Goal: Task Accomplishment & Management: Complete application form

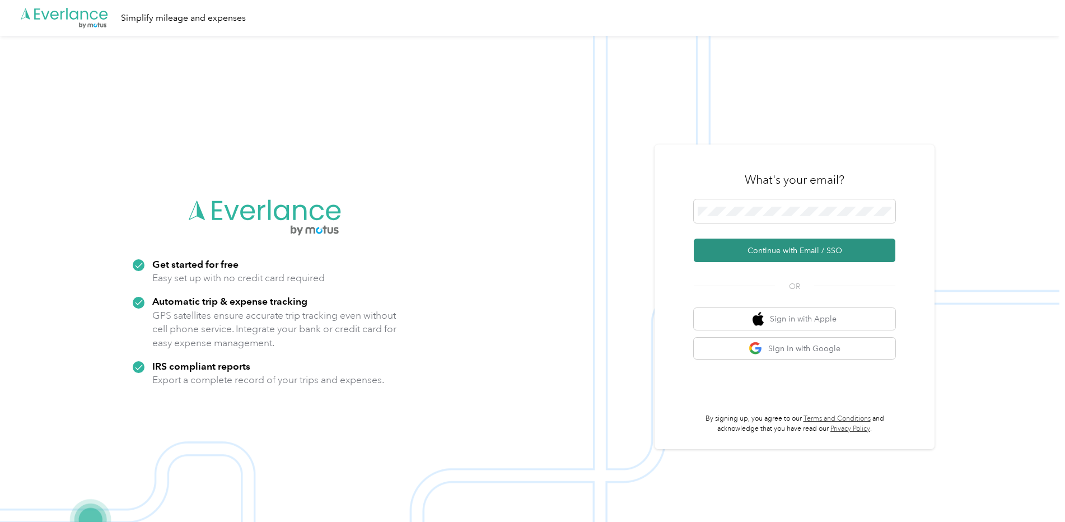
click at [812, 255] on button "Continue with Email / SSO" at bounding box center [795, 251] width 202 height 24
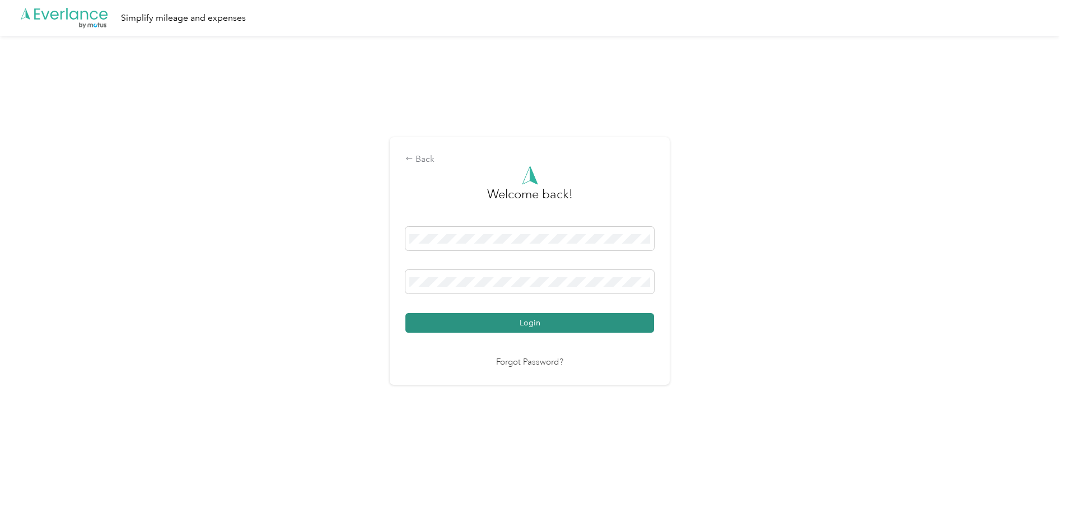
click at [598, 321] on button "Login" at bounding box center [529, 323] width 249 height 20
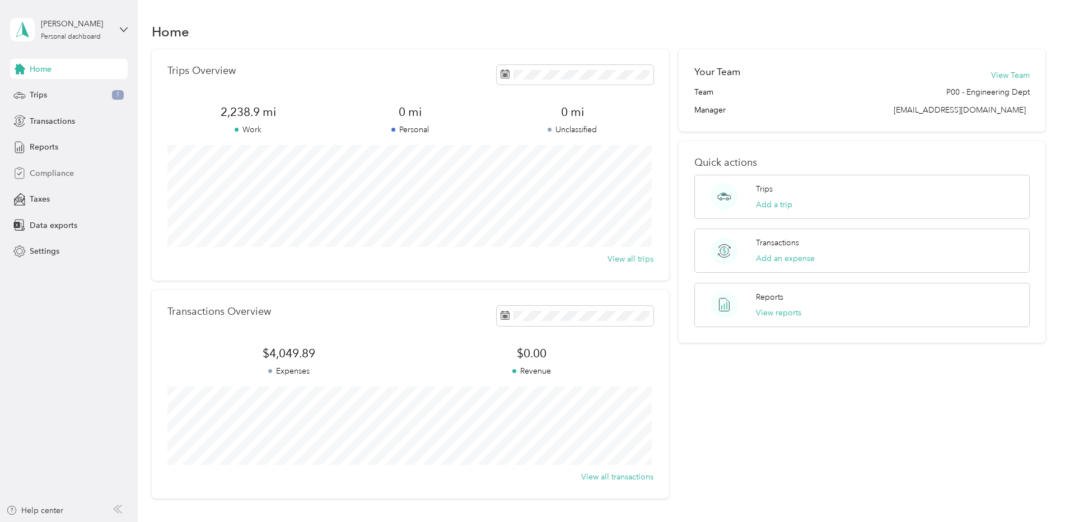
click at [48, 177] on span "Compliance" at bounding box center [52, 173] width 44 height 12
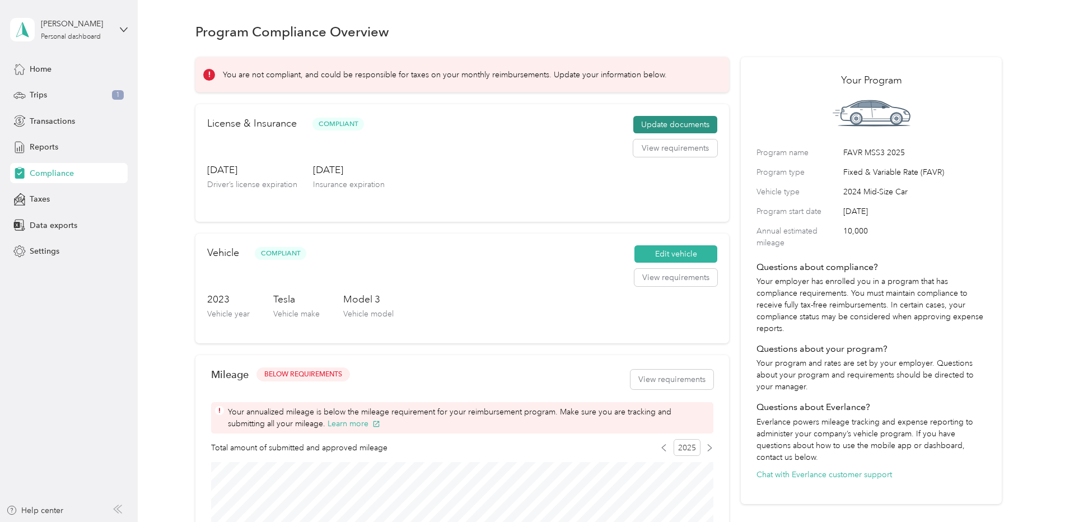
click at [695, 124] on button "Update documents" at bounding box center [675, 125] width 84 height 18
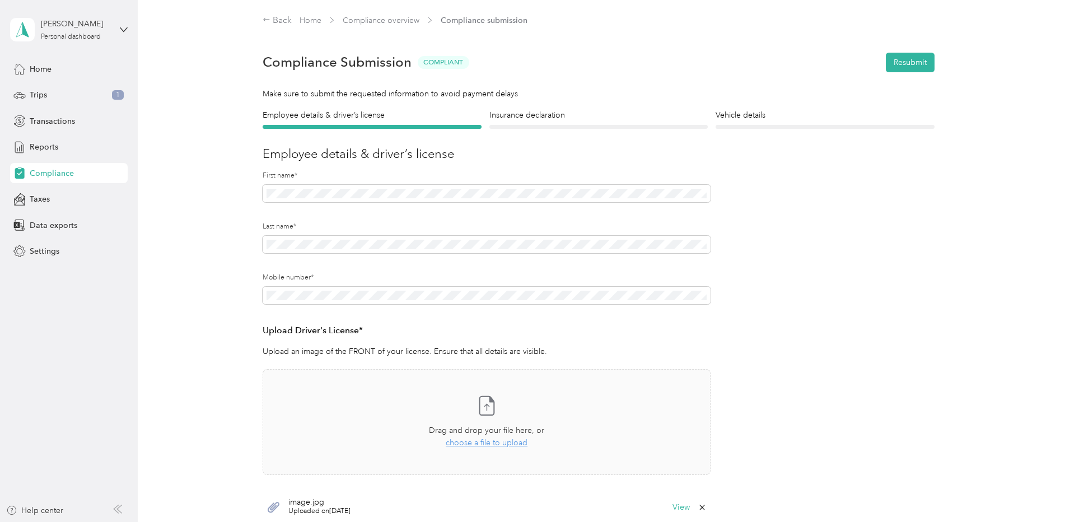
click at [616, 129] on div at bounding box center [598, 127] width 219 height 4
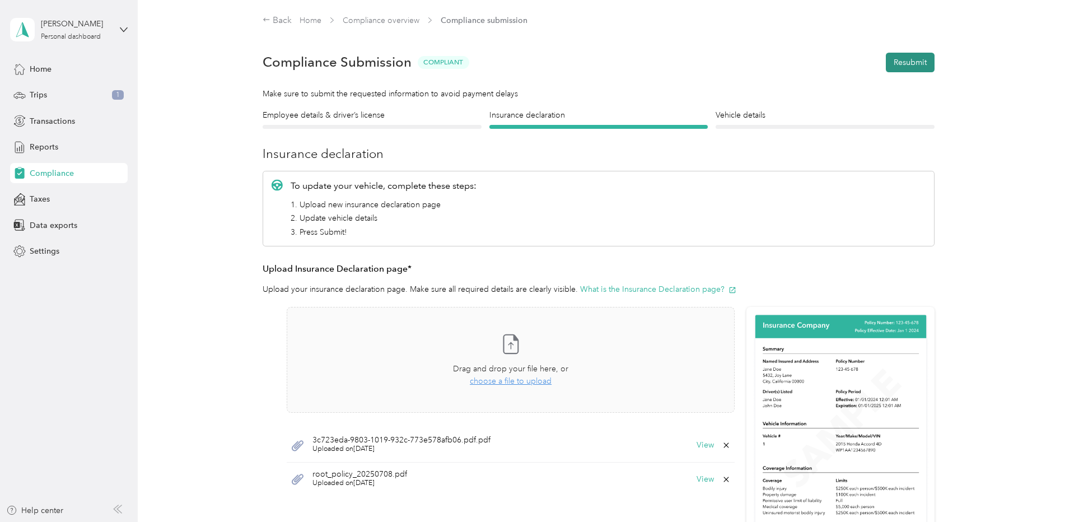
click at [914, 64] on button "Resubmit" at bounding box center [910, 63] width 49 height 20
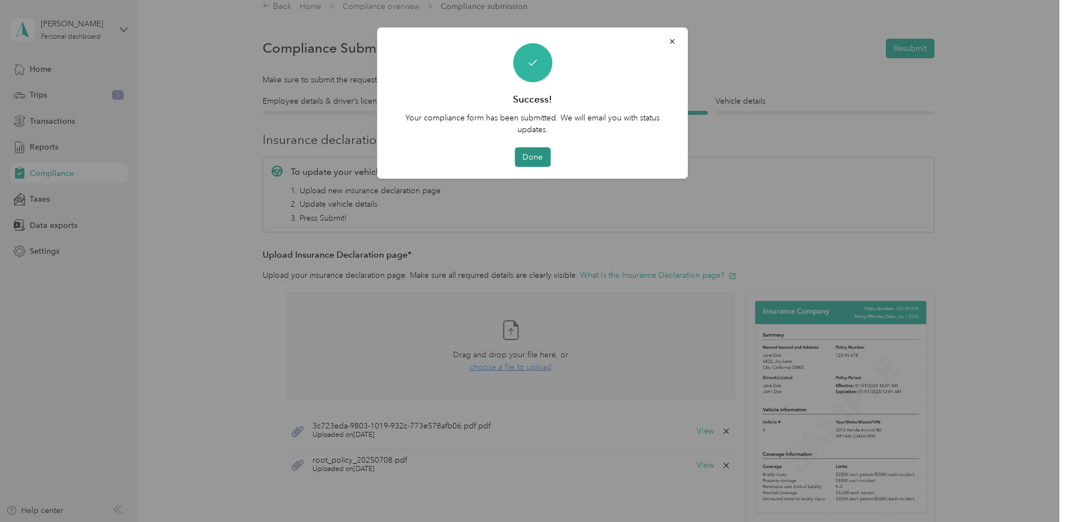
click at [523, 155] on button "Done" at bounding box center [533, 157] width 36 height 20
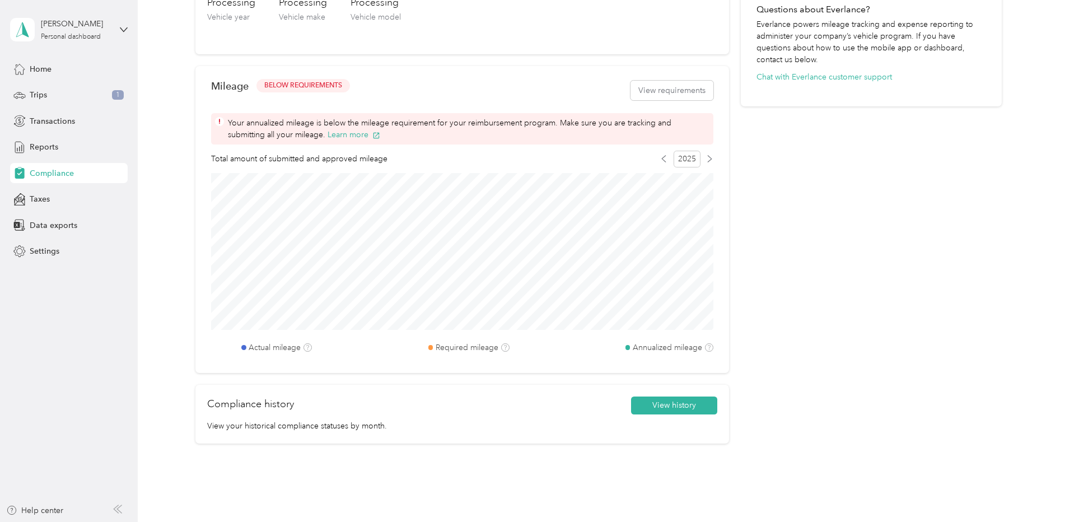
scroll to position [406, 0]
